Goal: Find specific page/section: Find specific page/section

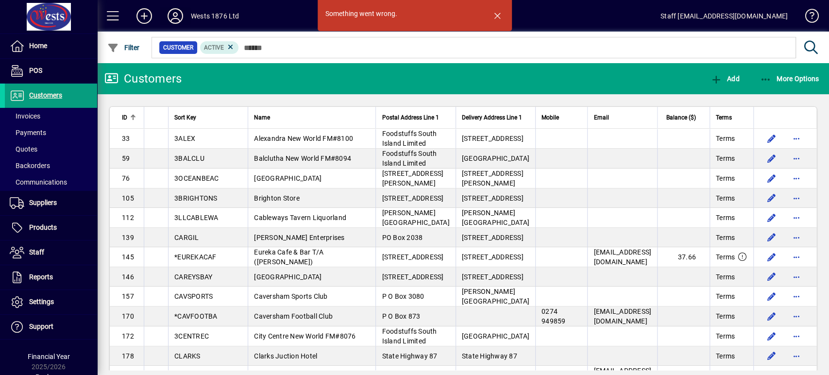
click at [179, 11] on icon at bounding box center [175, 16] width 19 height 16
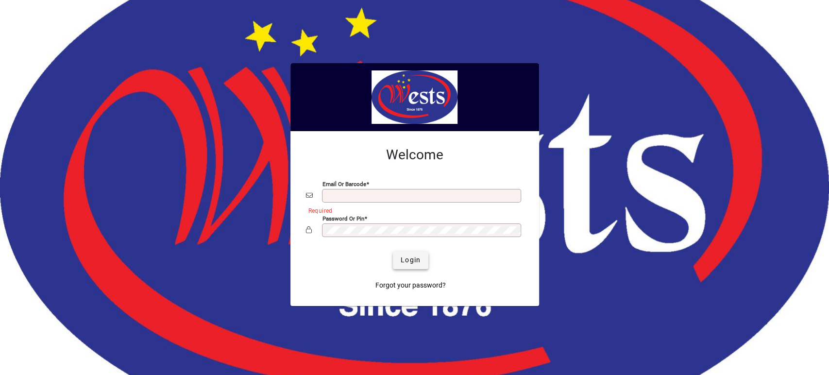
type input "**********"
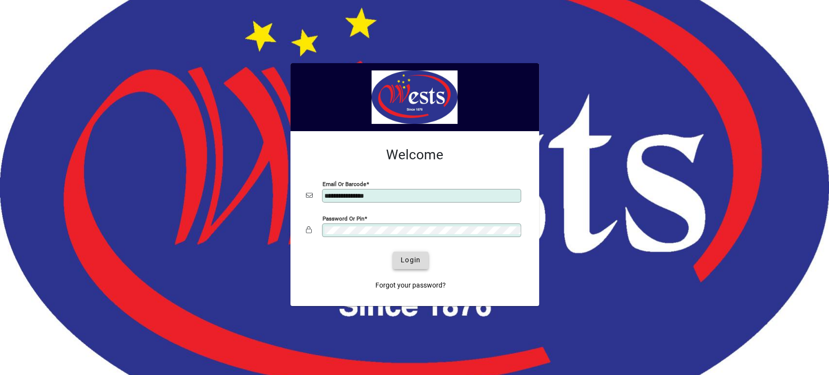
click at [408, 260] on span "Login" at bounding box center [411, 260] width 20 height 10
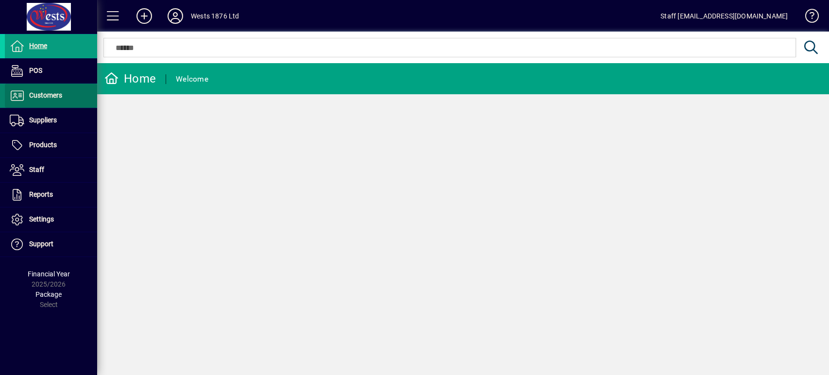
click at [77, 92] on span at bounding box center [51, 95] width 92 height 23
